Goal: Navigation & Orientation: Go to known website

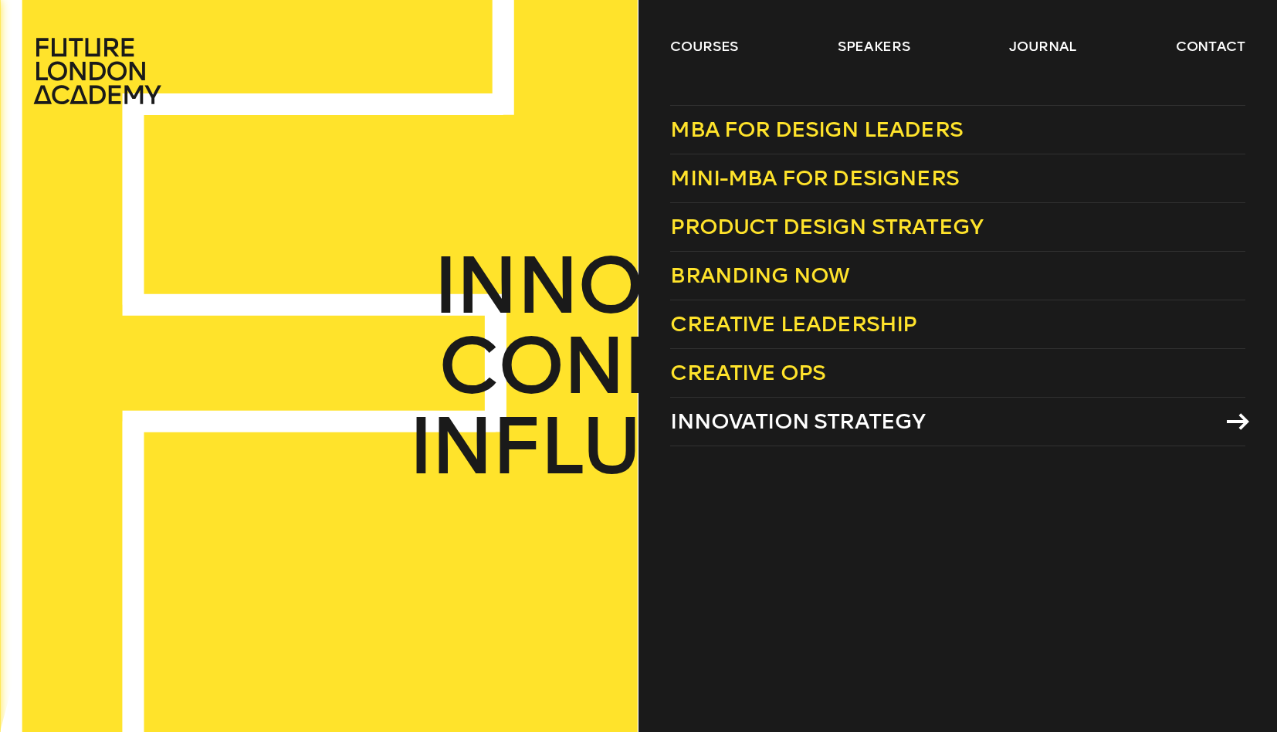
click at [806, 416] on span "Innovation Strategy" at bounding box center [797, 421] width 255 height 25
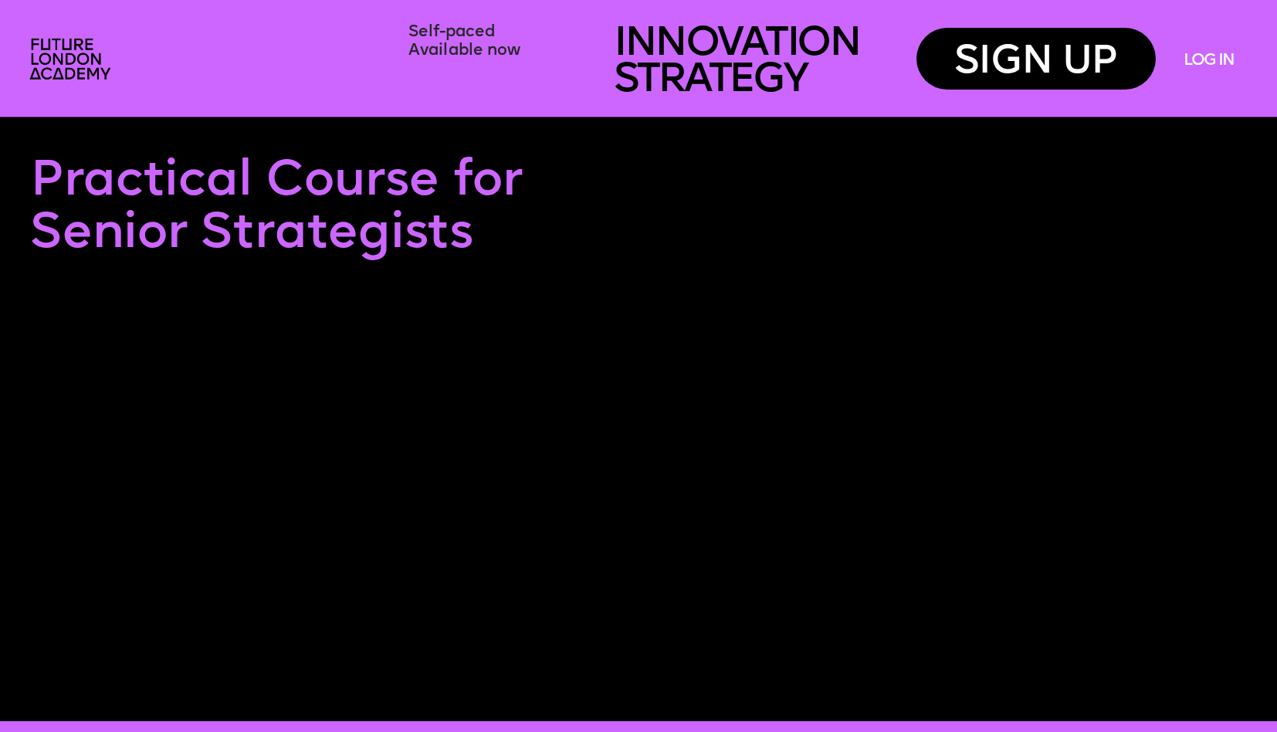
click at [1226, 64] on link "LOG IN" at bounding box center [1209, 62] width 50 height 18
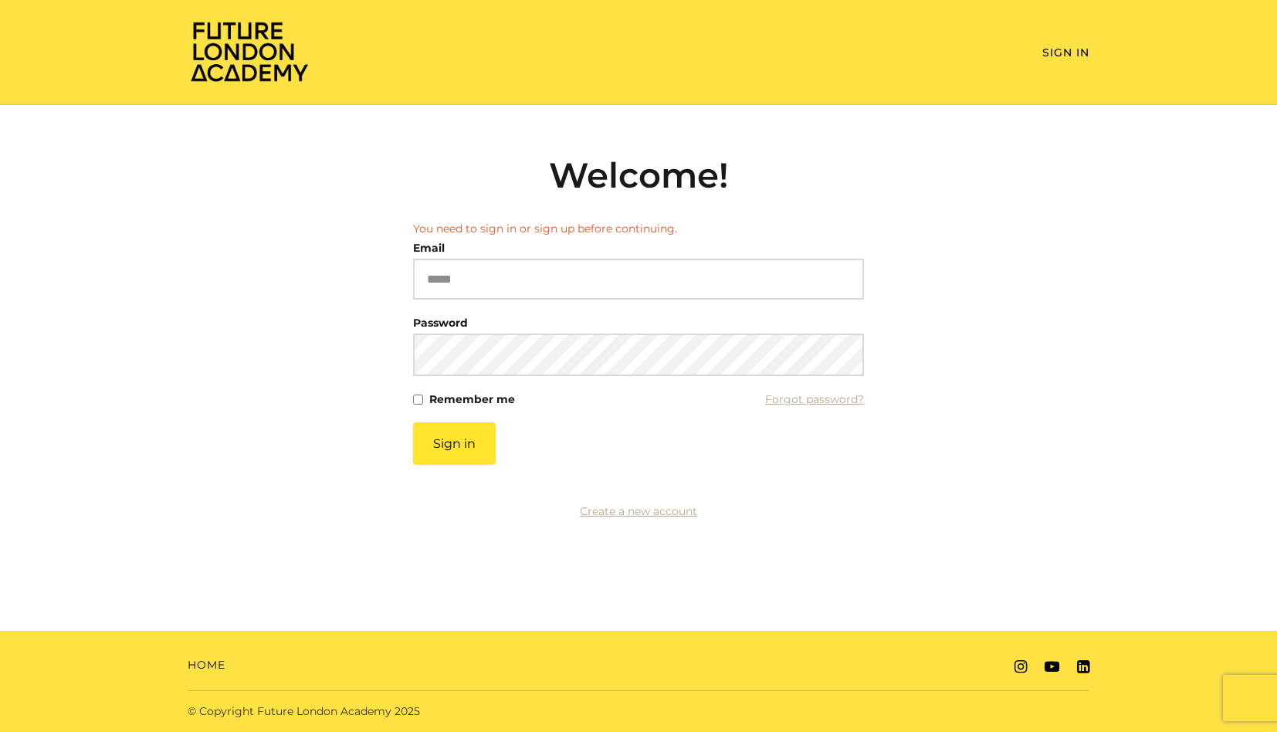
click at [530, 249] on div "Email Please enter a valid email address" at bounding box center [638, 268] width 451 height 63
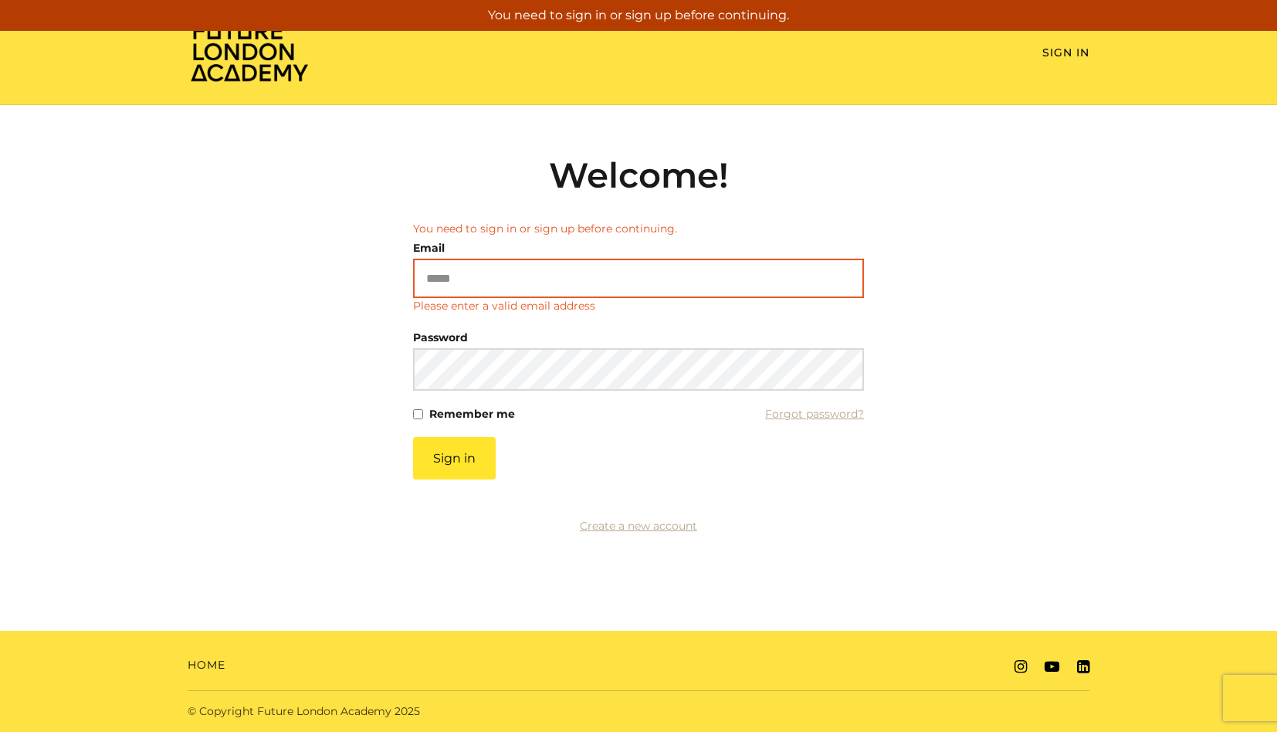
click at [507, 286] on input "Email" at bounding box center [638, 278] width 451 height 39
